Goal: Information Seeking & Learning: Check status

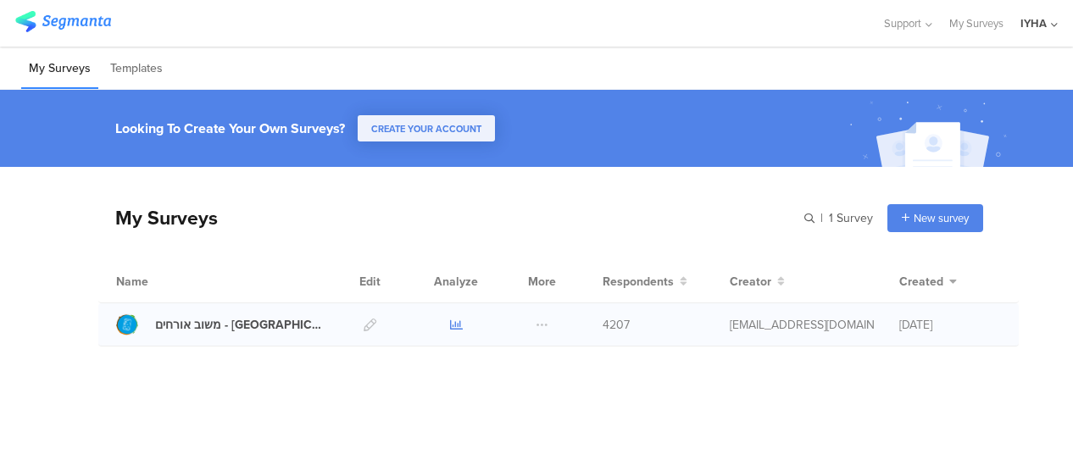
click at [457, 324] on icon at bounding box center [456, 325] width 13 height 13
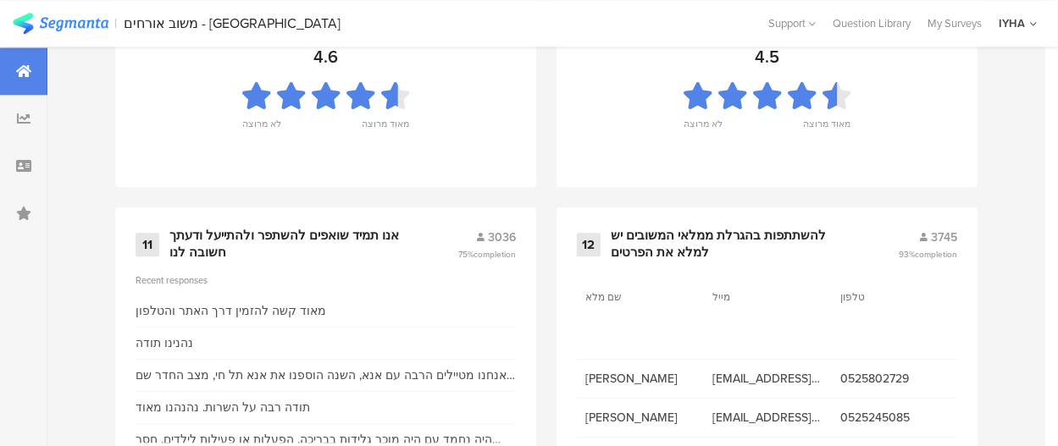
scroll to position [2073, 0]
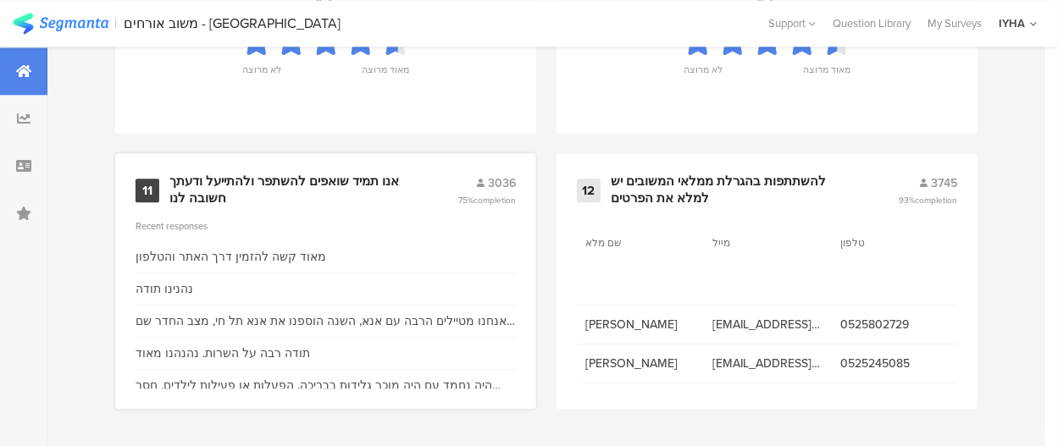
click at [327, 180] on div "אנו תמיד שואפים להשתפר ולהתייעל ודעתך חשובה לנו" at bounding box center [292, 190] width 247 height 33
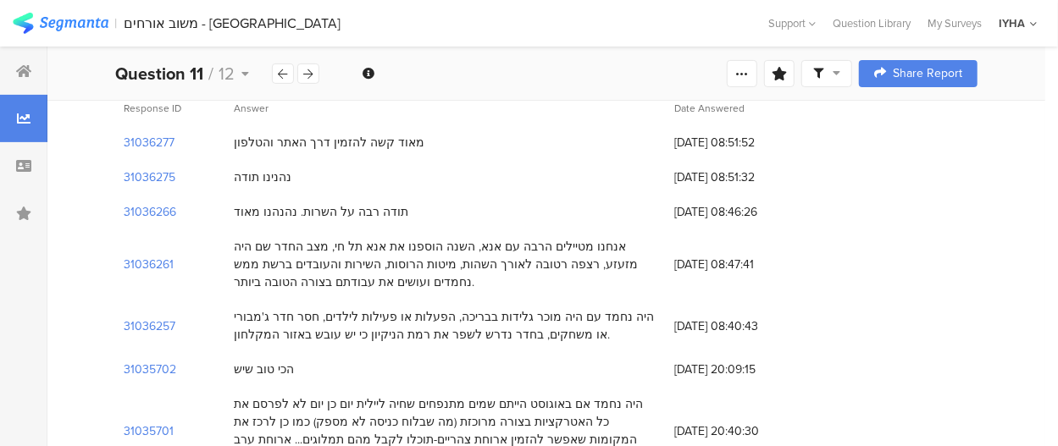
scroll to position [254, 0]
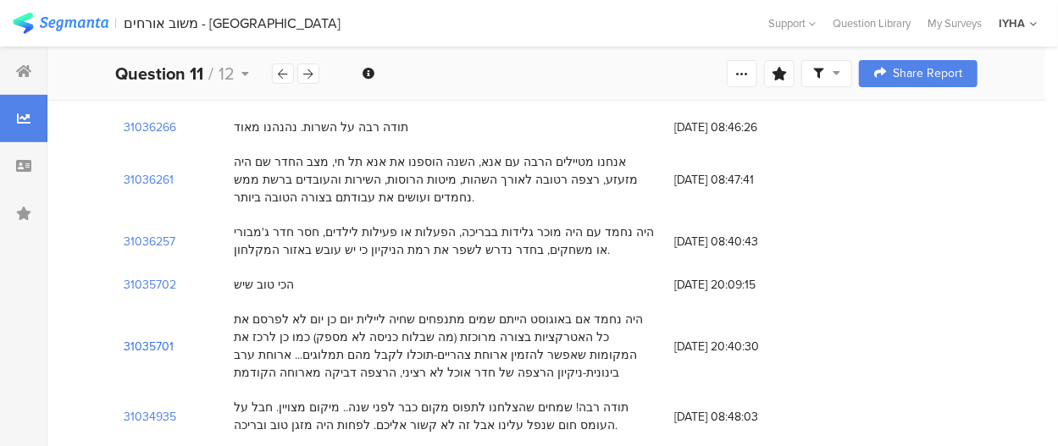
click at [159, 345] on section "31035701" at bounding box center [149, 347] width 50 height 18
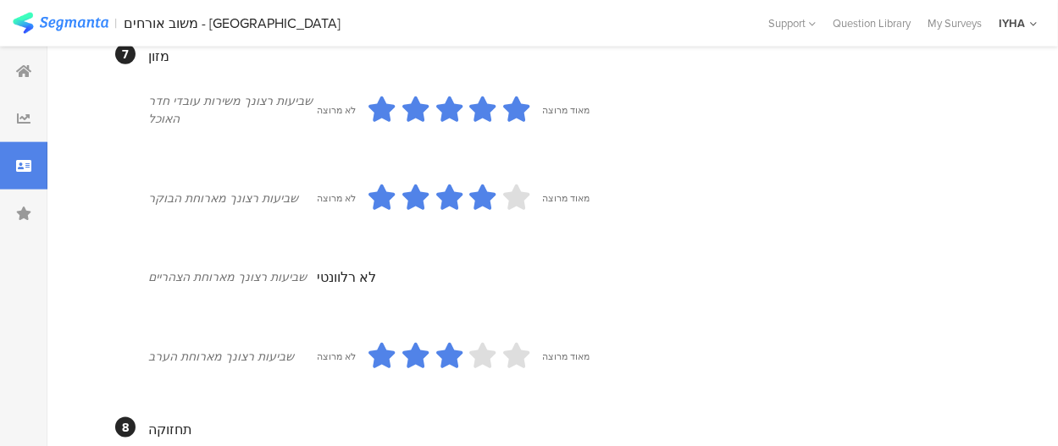
scroll to position [1017, 0]
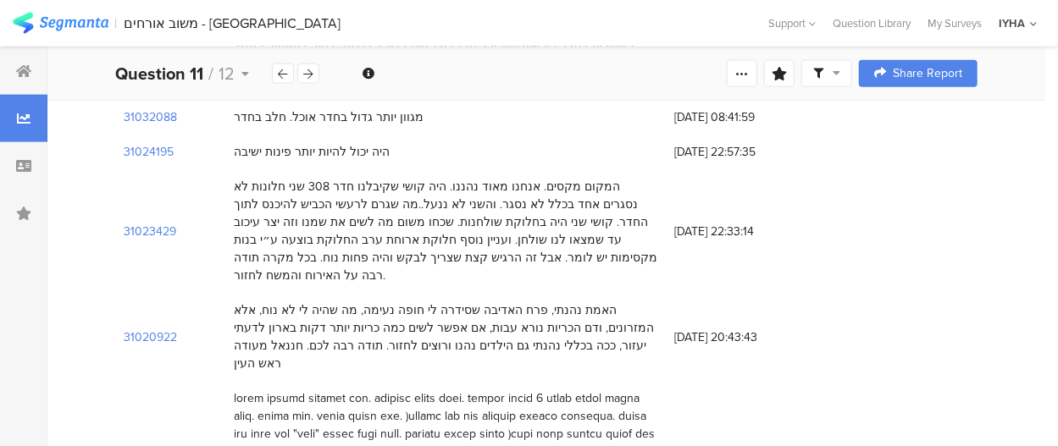
scroll to position [254, 0]
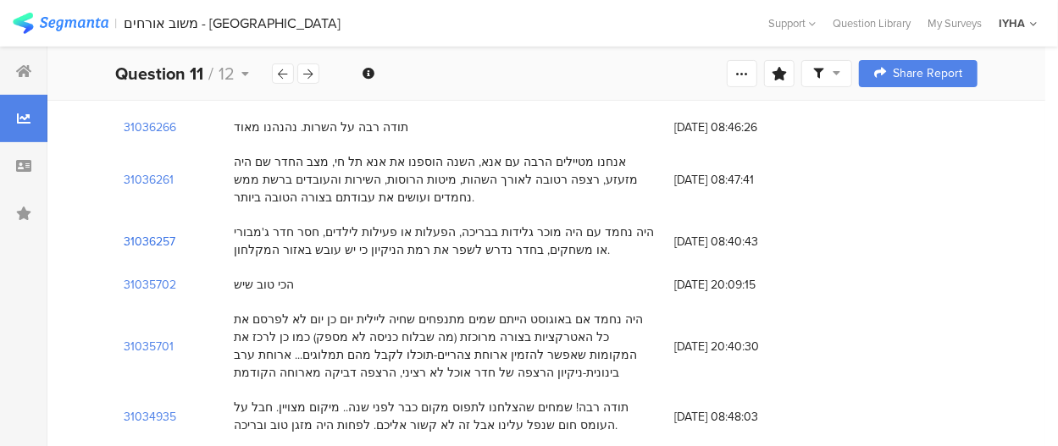
click at [166, 237] on section "31036257" at bounding box center [150, 242] width 52 height 18
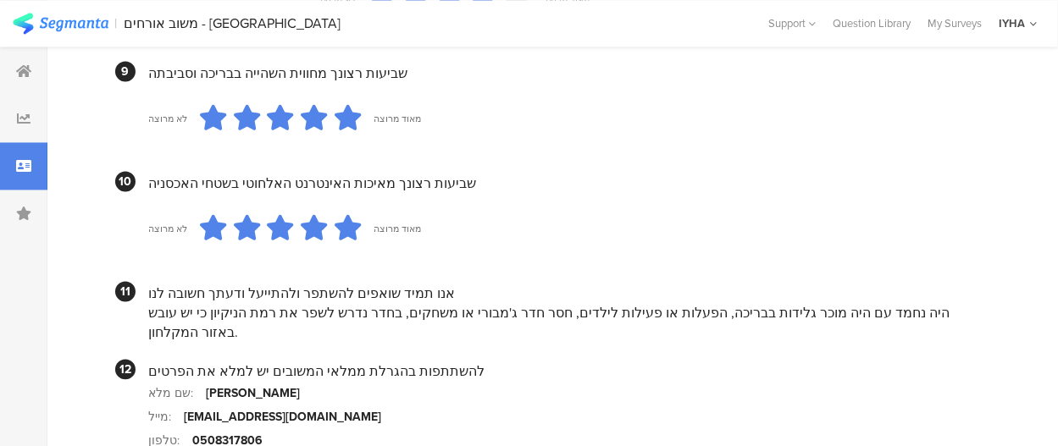
scroll to position [1694, 0]
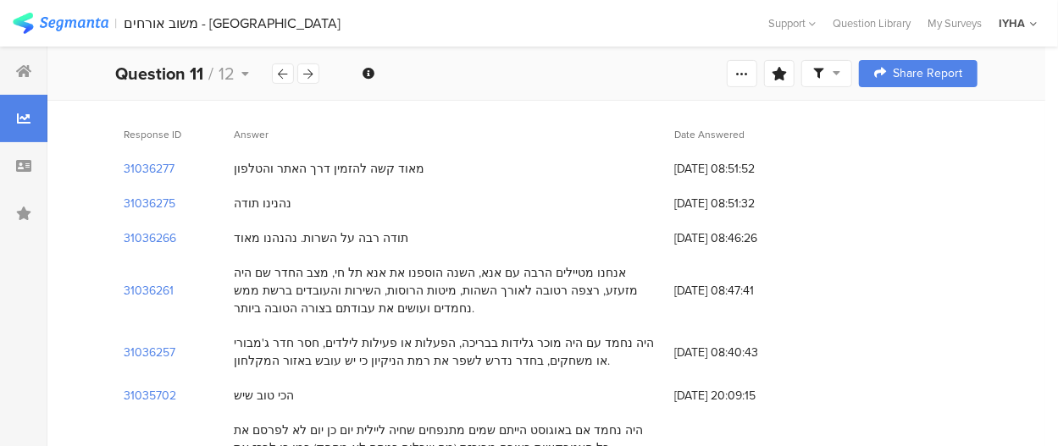
scroll to position [169, 0]
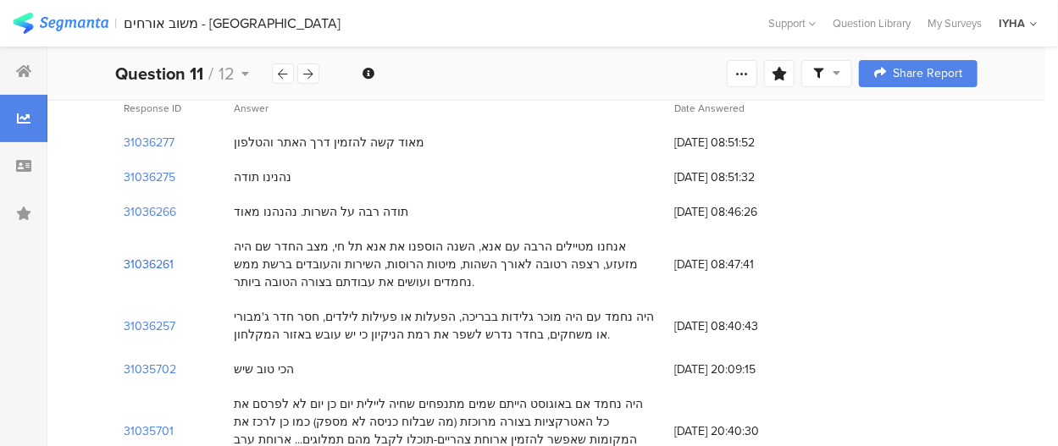
click at [158, 264] on section "31036261" at bounding box center [149, 265] width 50 height 18
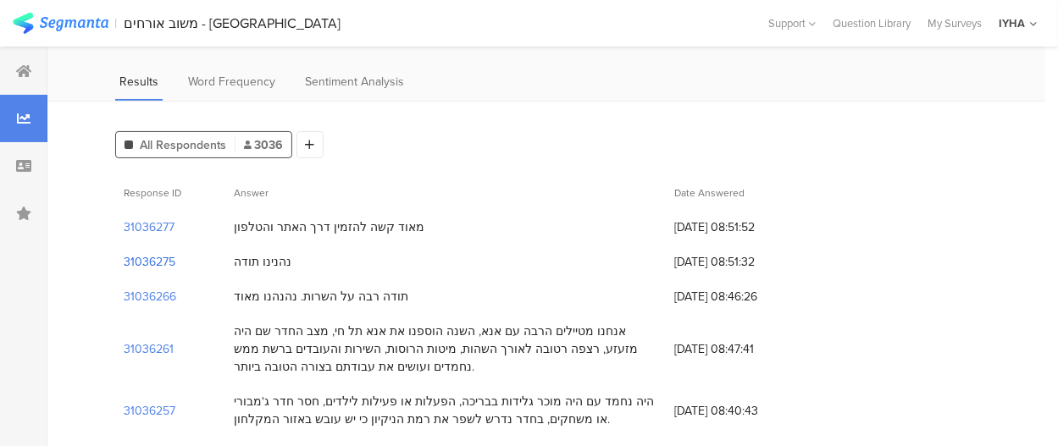
click at [171, 259] on section "31036275" at bounding box center [150, 262] width 52 height 18
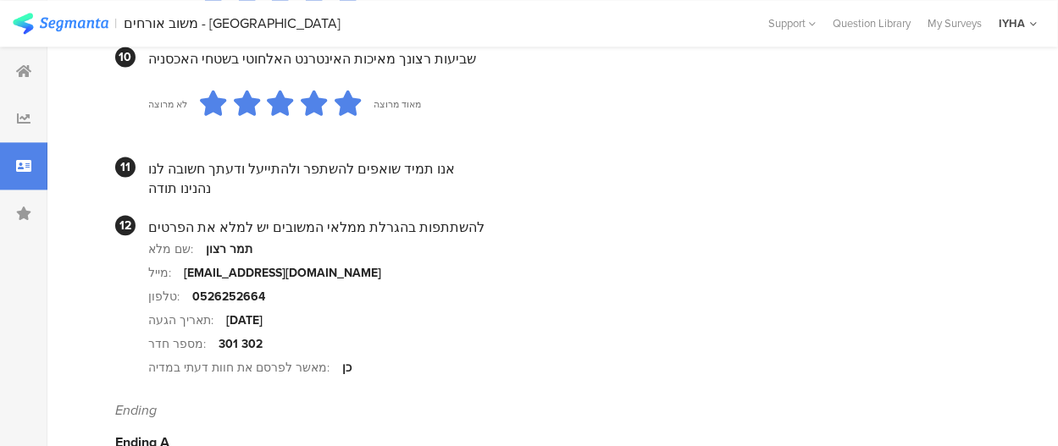
scroll to position [1779, 0]
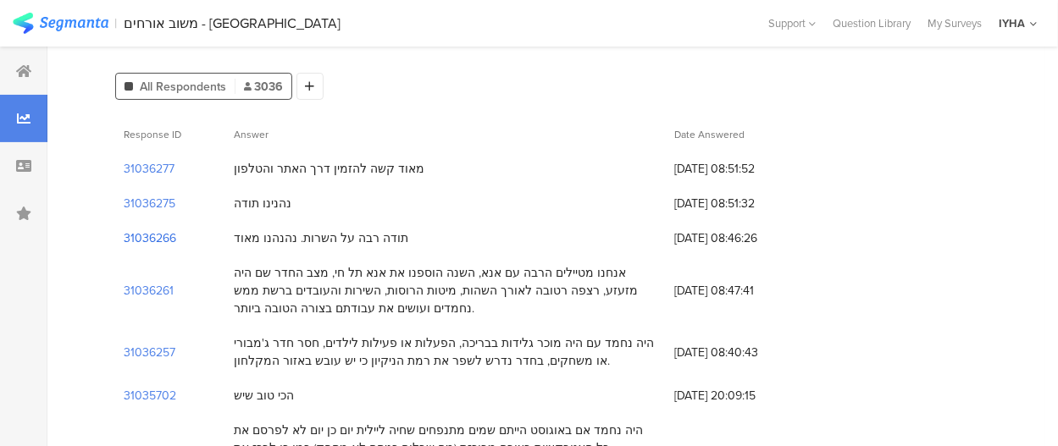
scroll to position [169, 0]
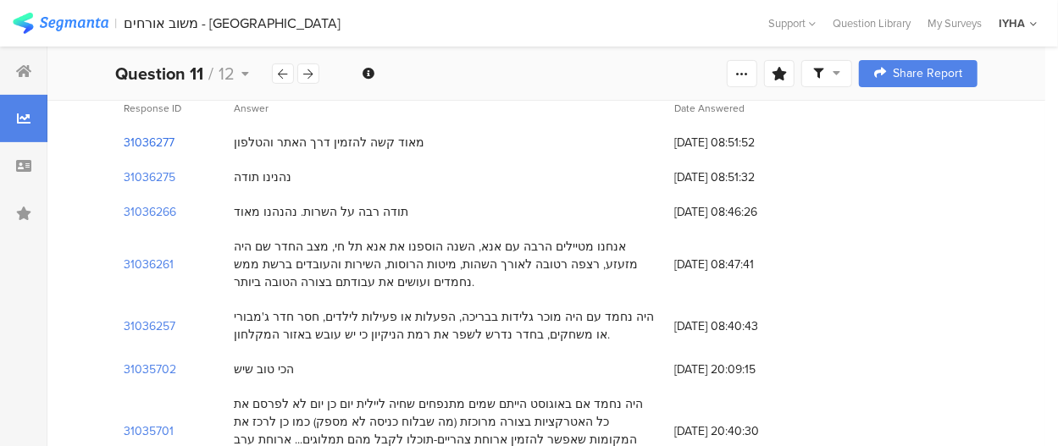
click at [163, 147] on section "31036277" at bounding box center [149, 143] width 51 height 18
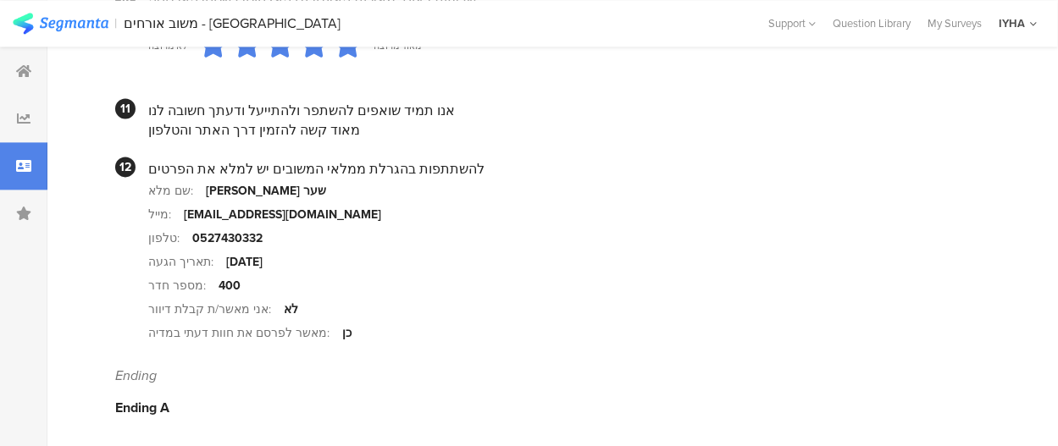
scroll to position [1816, 0]
